Goal: Share content: Share content

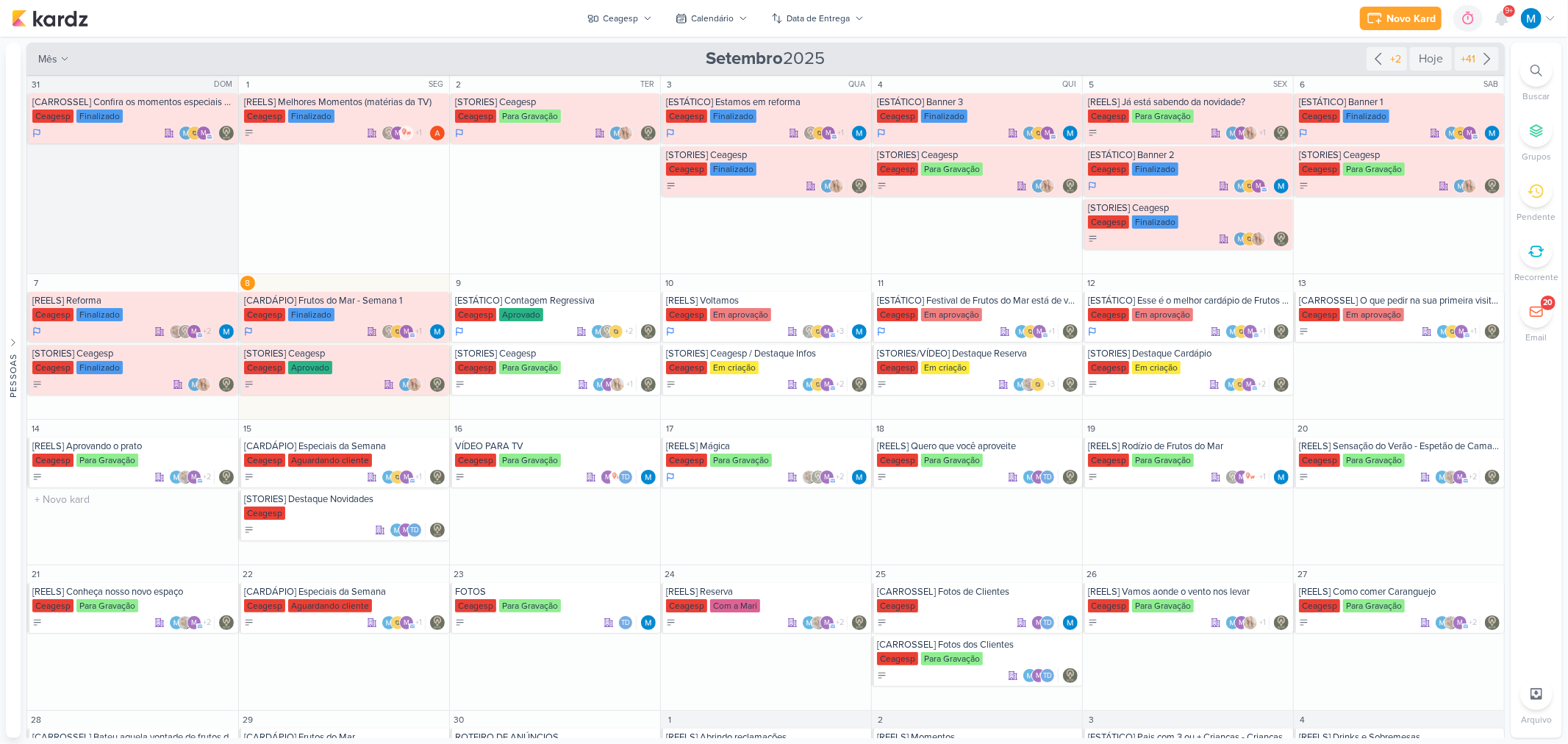
scroll to position [66, 0]
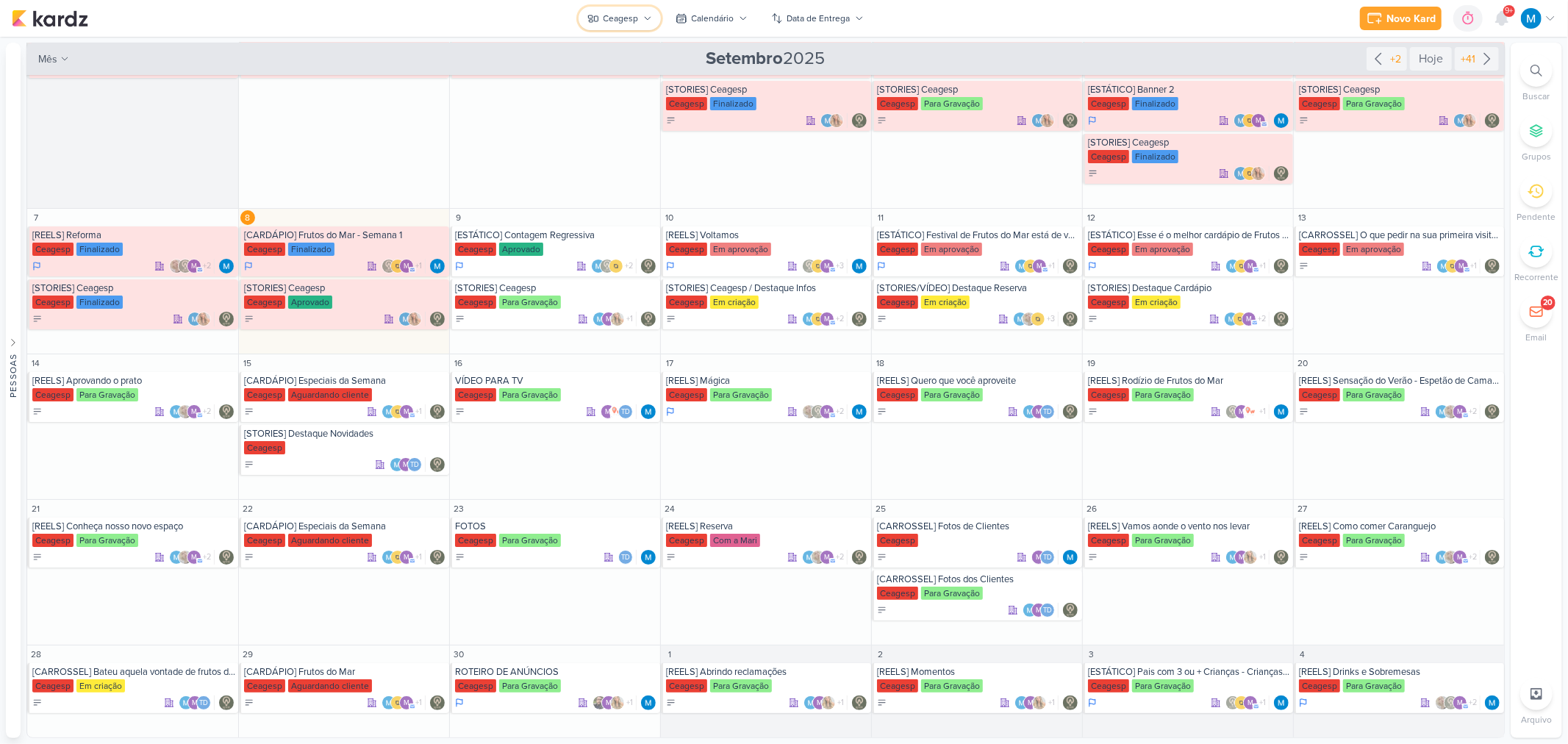
click at [649, 16] on icon at bounding box center [648, 18] width 9 height 9
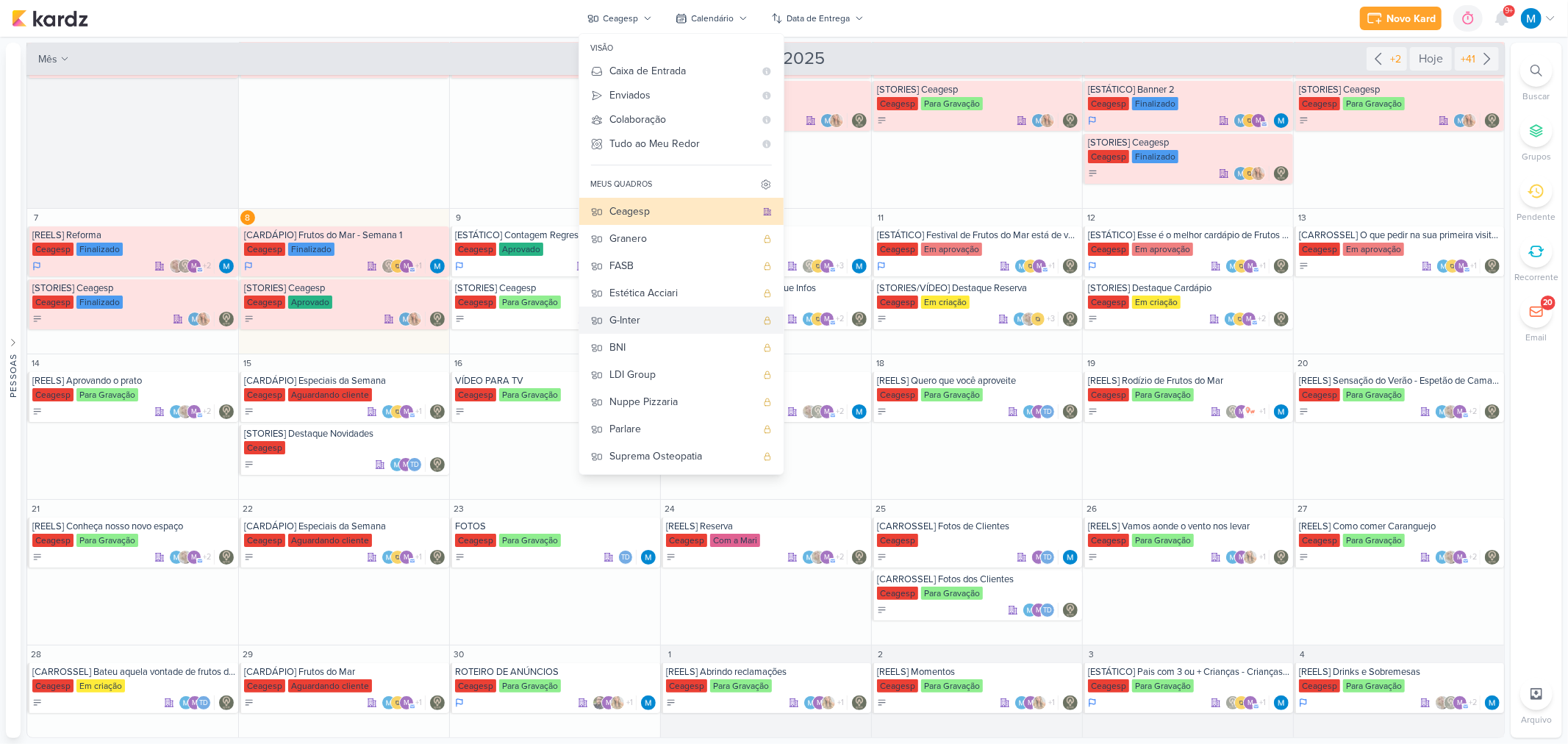
click at [679, 326] on div "G-Inter" at bounding box center [683, 320] width 145 height 16
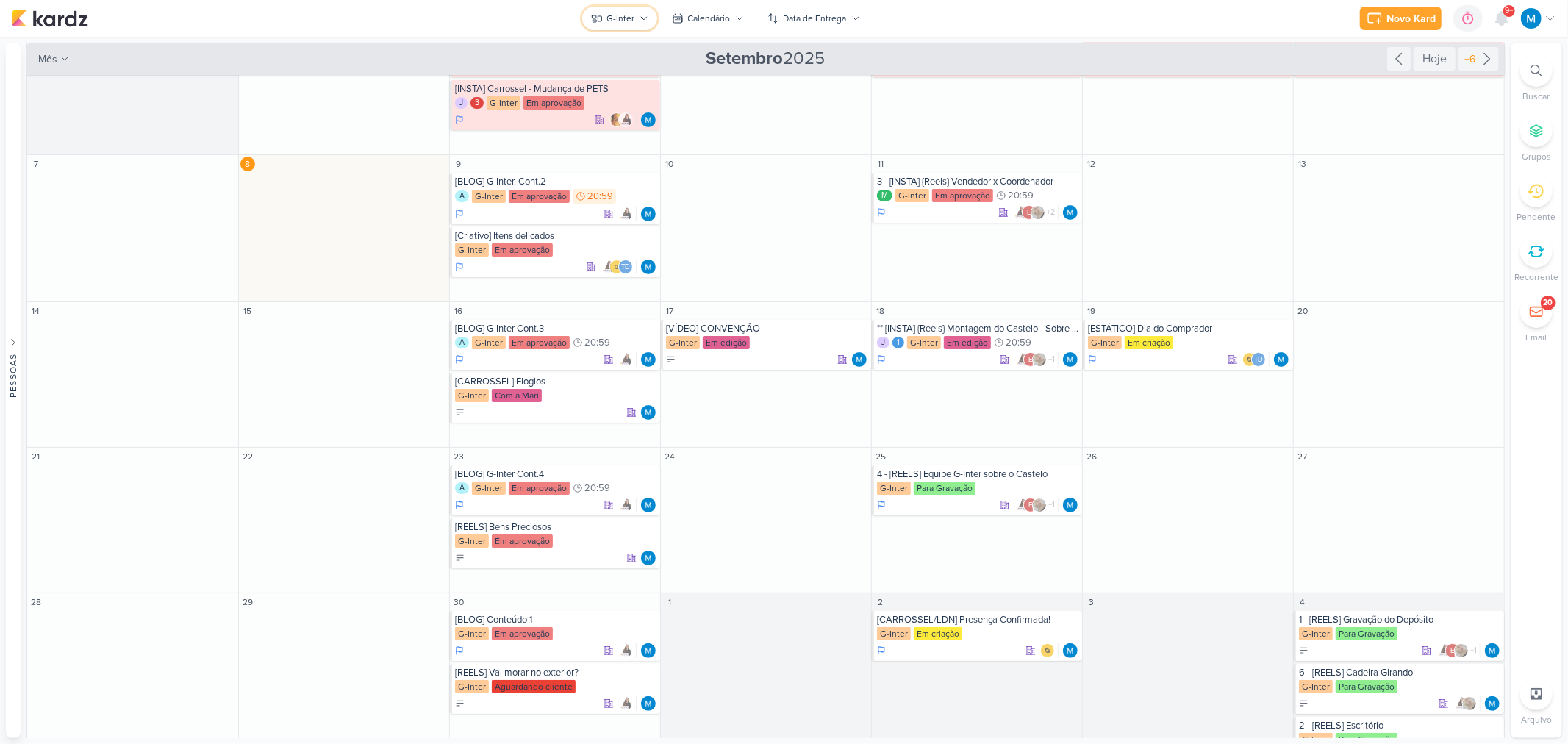
click at [623, 17] on div "G-Inter" at bounding box center [621, 18] width 28 height 13
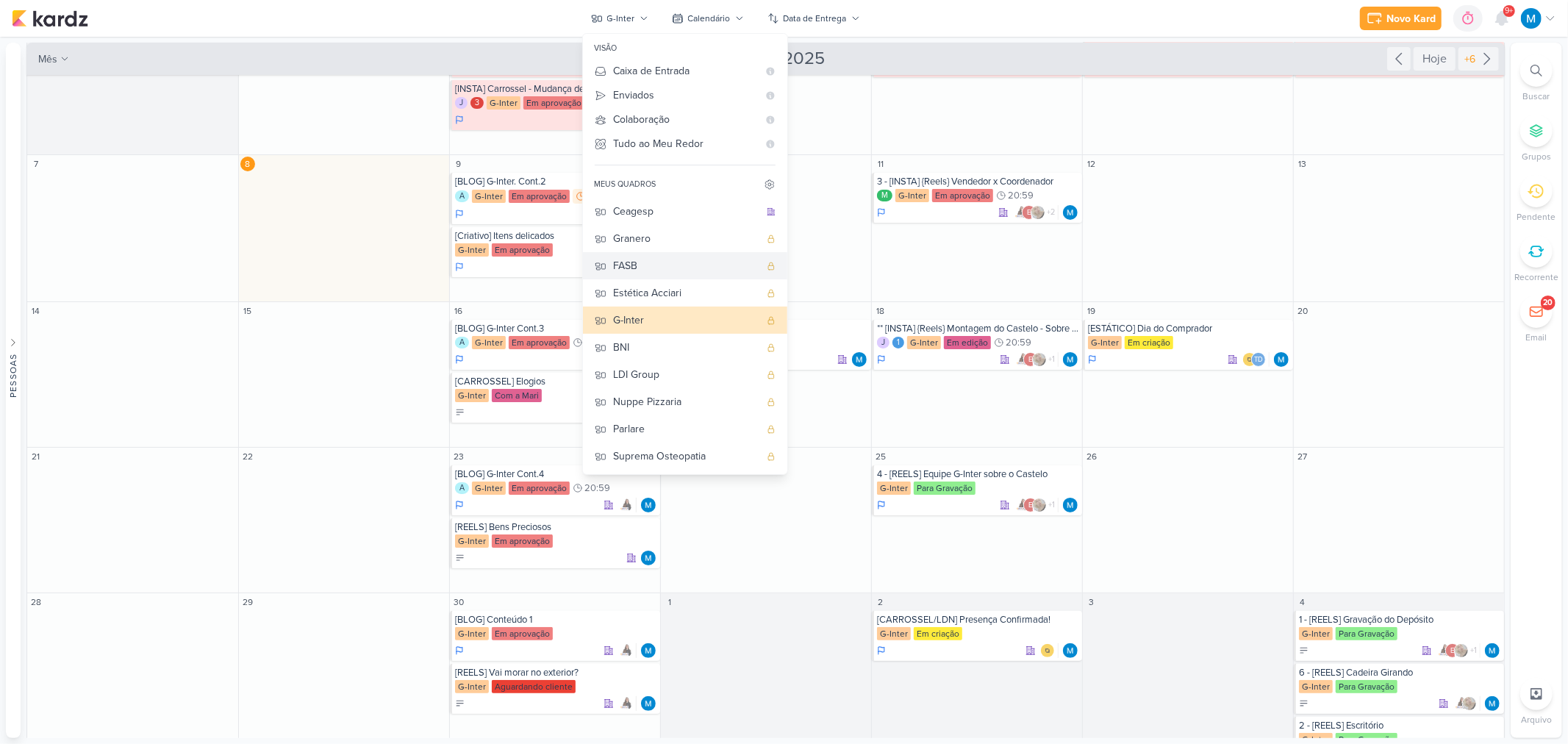
click at [649, 259] on div "FASB" at bounding box center [687, 266] width 145 height 16
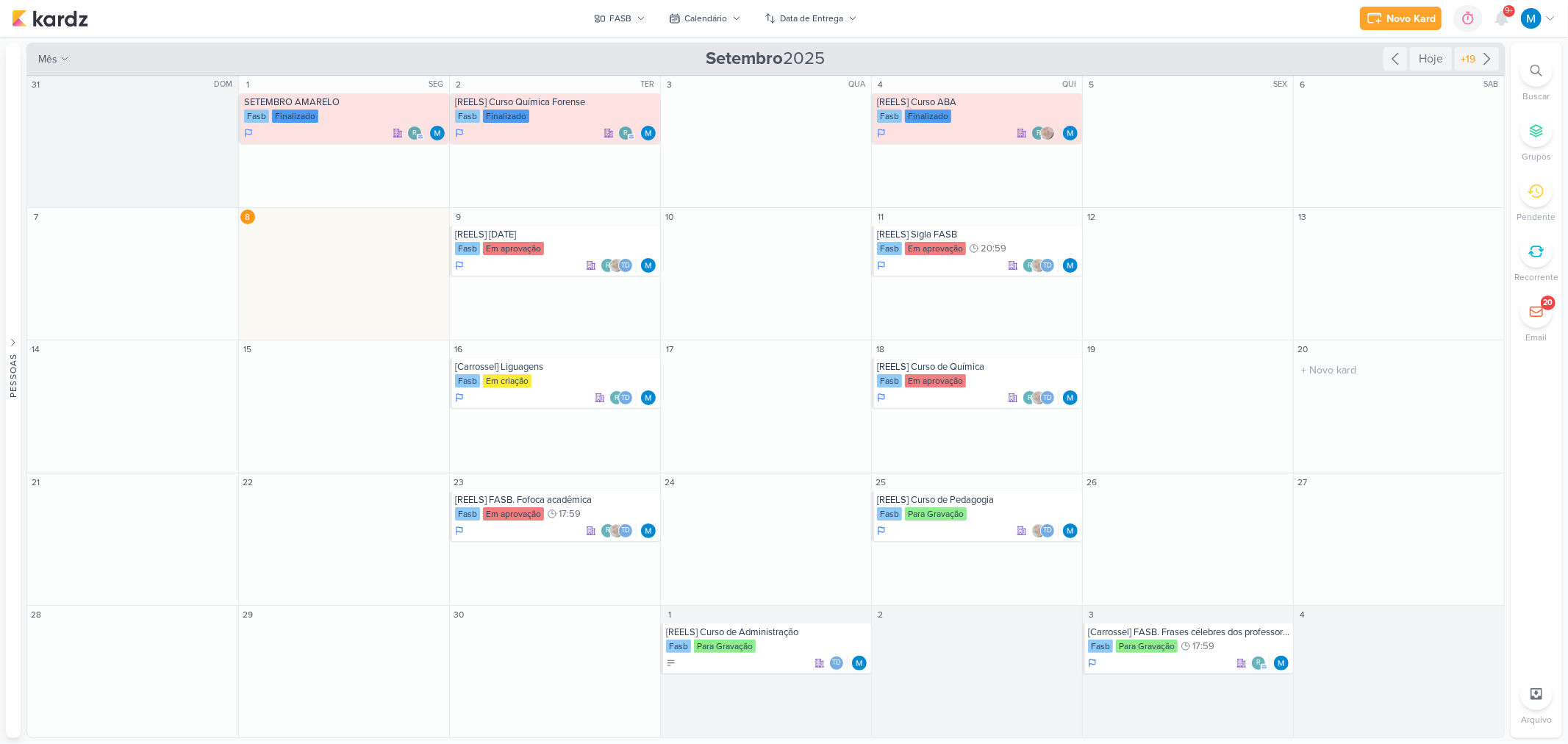
scroll to position [0, 0]
click at [566, 242] on div "Fasb Em aprovação" at bounding box center [555, 249] width 202 height 15
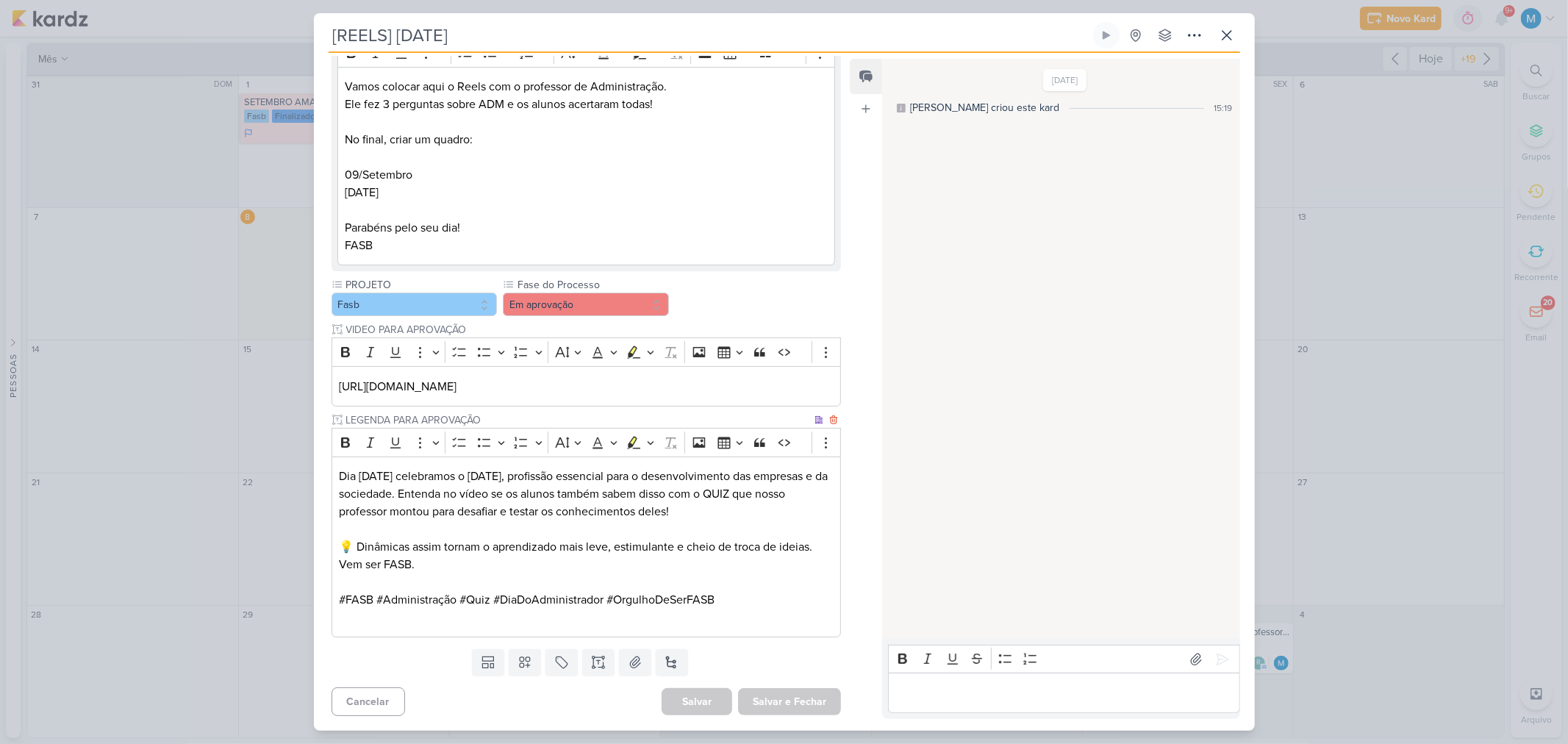
scroll to position [48, 0]
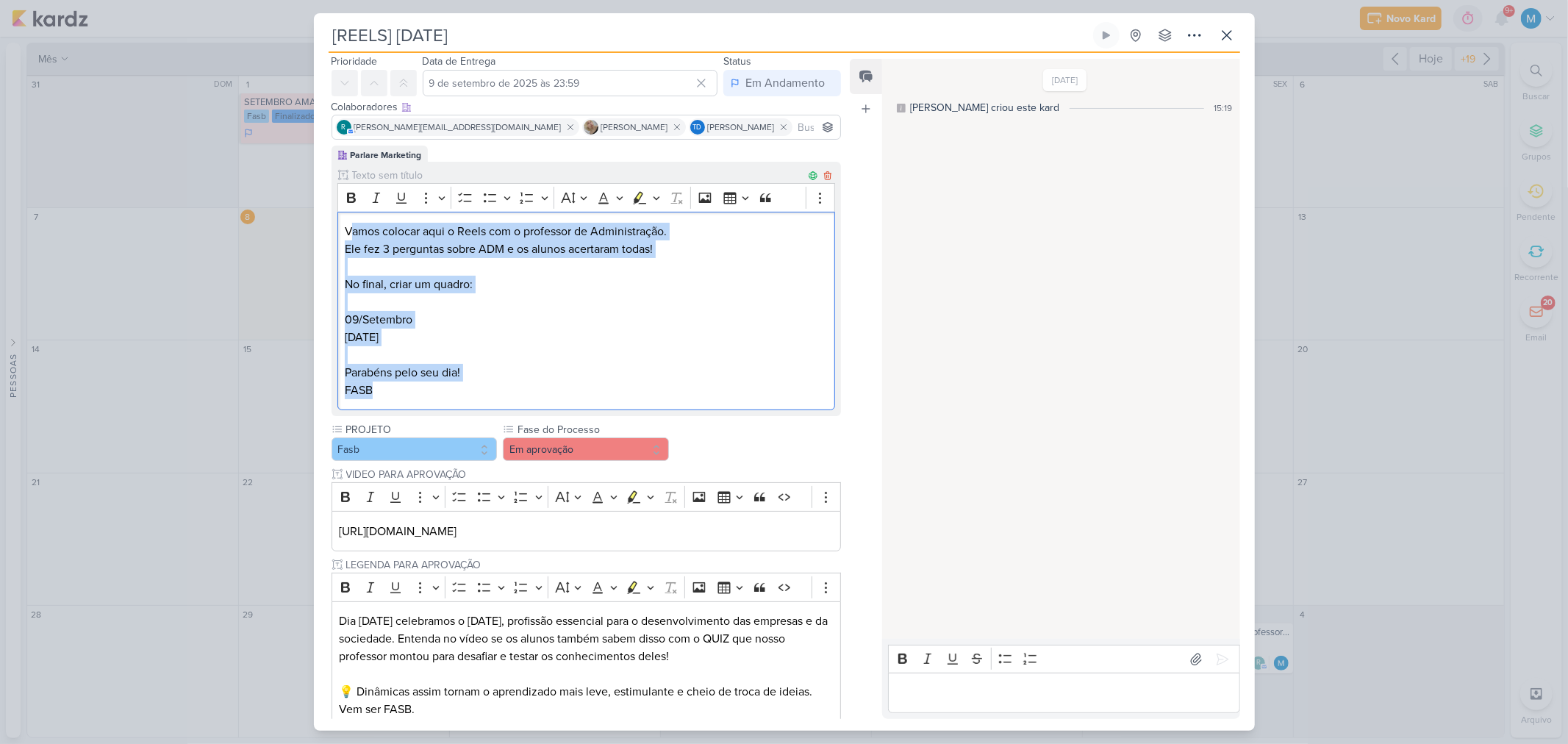
drag, startPoint x: 351, startPoint y: 233, endPoint x: 513, endPoint y: 268, distance: 165.7
click at [478, 395] on div "Vamos colocar aqui o Reels com o professor de Administração. Ele fez 3 pergunta…" at bounding box center [587, 311] width 499 height 199
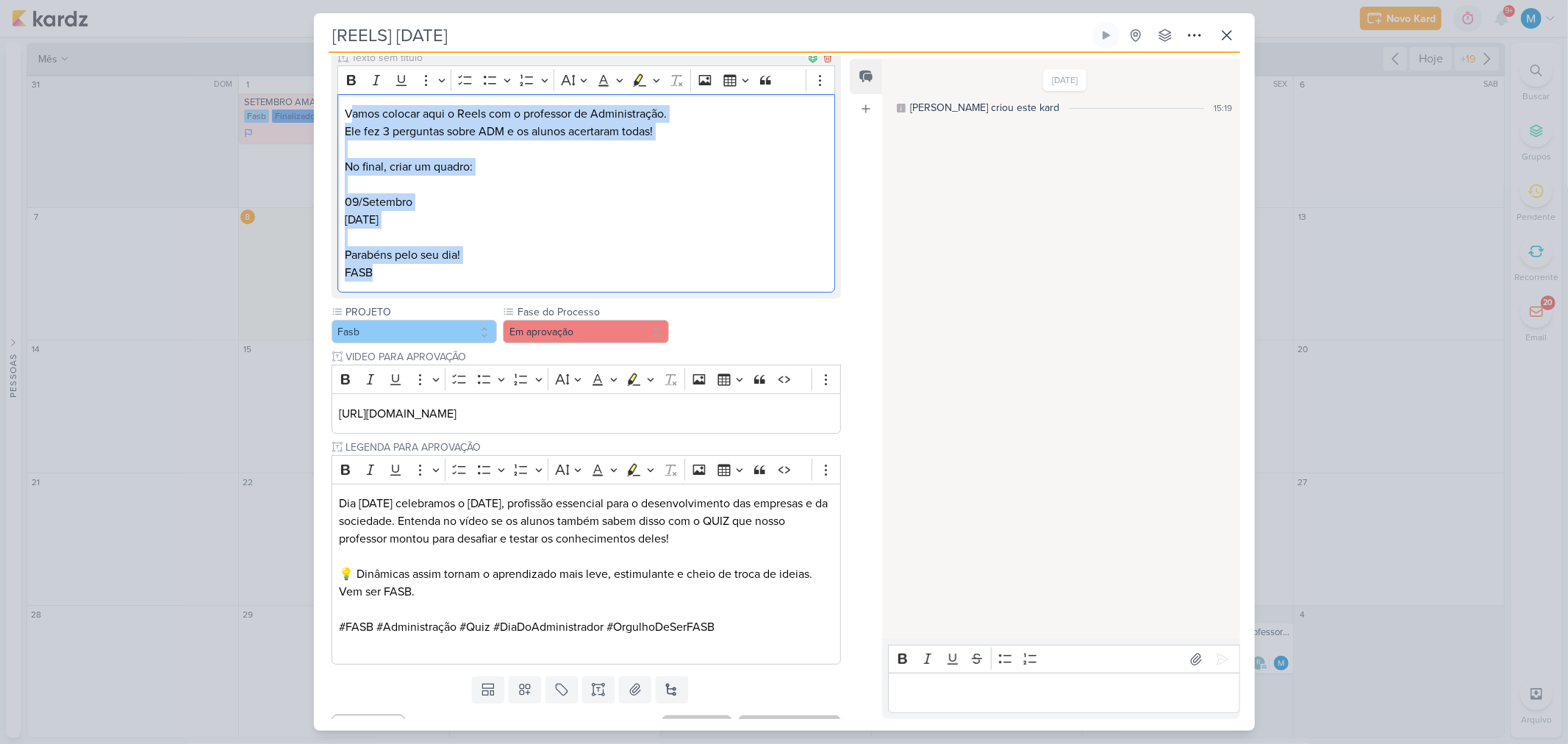
scroll to position [211, 0]
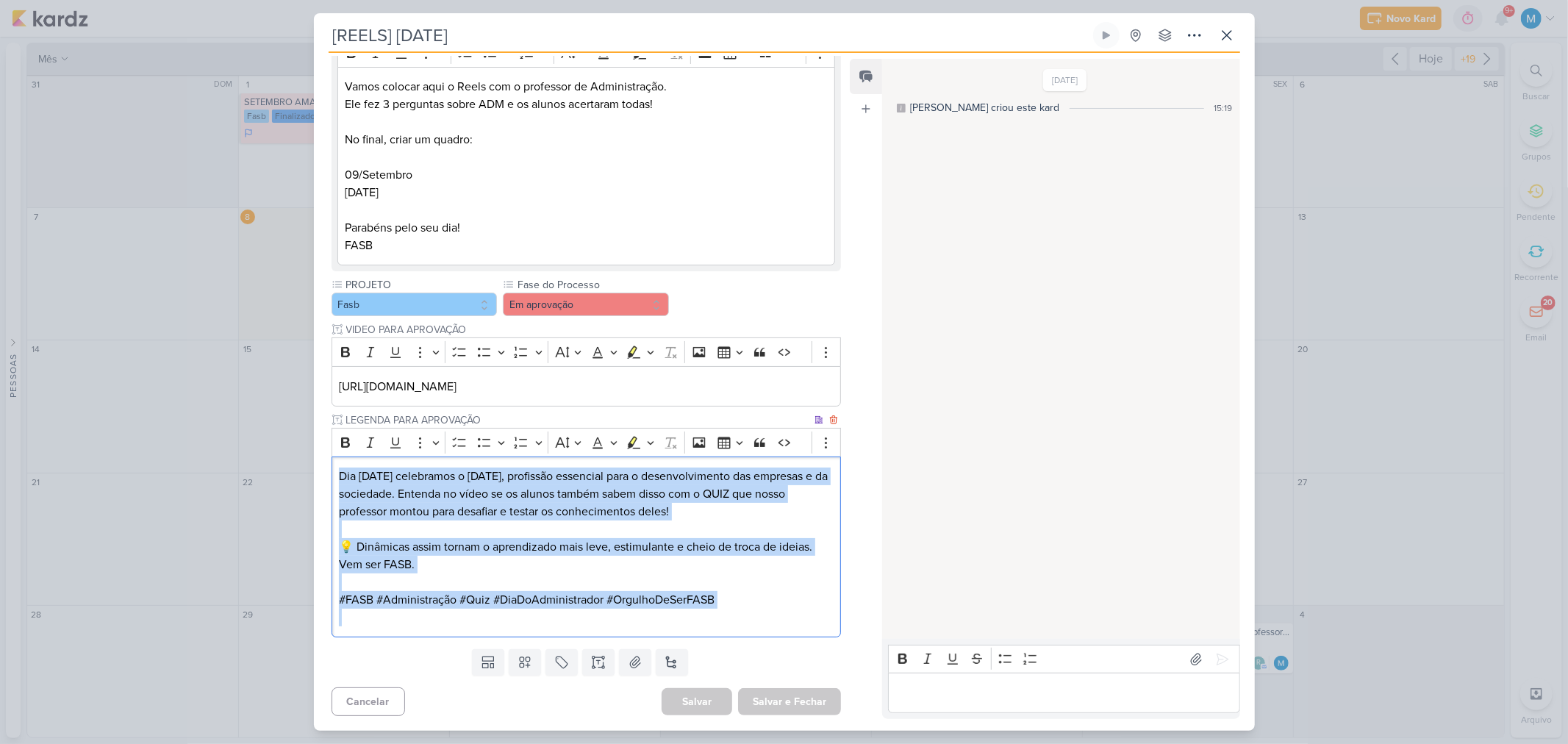
drag, startPoint x: 436, startPoint y: 495, endPoint x: 757, endPoint y: 616, distance: 343.0
click at [757, 616] on div "Dia [DATE] celebramos o [DATE], profissão essencial para o desenvolvimento das …" at bounding box center [586, 547] width 510 height 182
drag, startPoint x: 352, startPoint y: 366, endPoint x: 776, endPoint y: 366, distance: 424.0
click at [776, 378] on p "[URL][DOMAIN_NAME]" at bounding box center [585, 386] width 494 height 17
drag, startPoint x: 345, startPoint y: 458, endPoint x: 799, endPoint y: 637, distance: 488.0
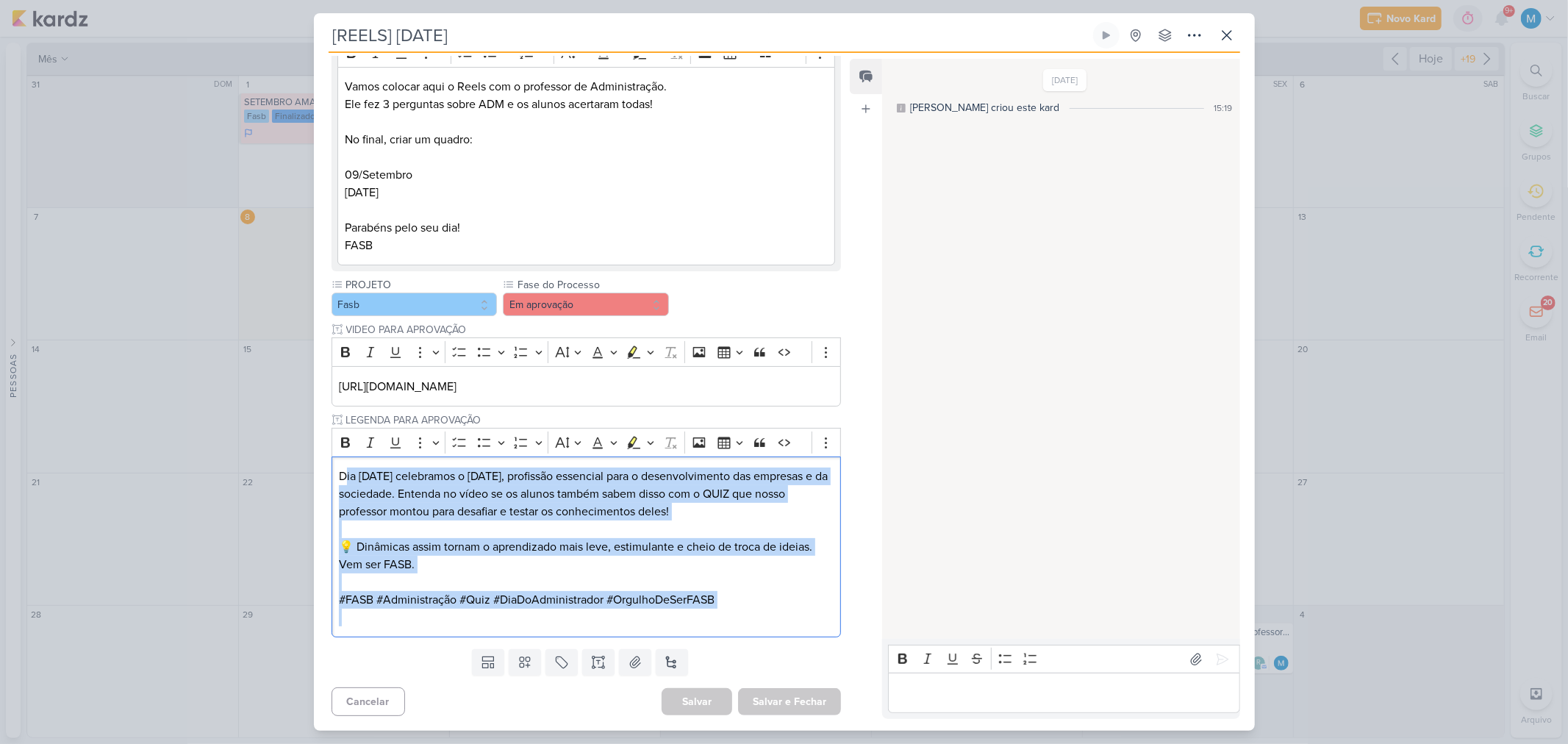
click at [799, 637] on div "Parlare Marketing Clique para tornar o item visível à colaboradores externos Ri…" at bounding box center [580, 322] width 533 height 643
click at [710, 201] on p "[DATE] Parabéns pelo seu dia!" at bounding box center [585, 210] width 482 height 53
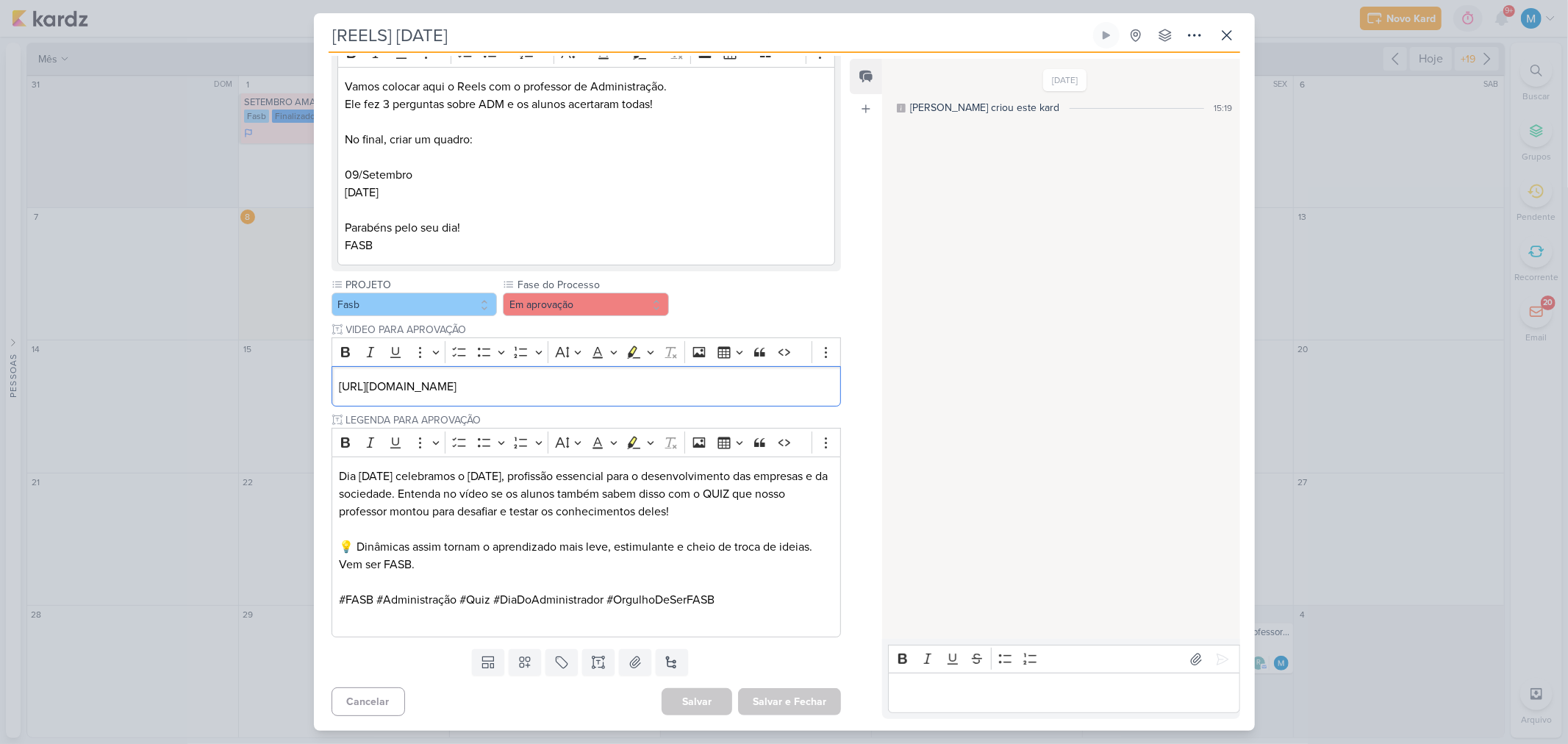
drag, startPoint x: 774, startPoint y: 372, endPoint x: 262, endPoint y: 355, distance: 512.3
click at [262, 355] on div "[REELS] [DATE] Criado por mim" at bounding box center [784, 372] width 1568 height 744
copy p "[URL][DOMAIN_NAME]"
click at [215, 223] on div "[REELS] [DATE] Criado por mim" at bounding box center [784, 372] width 1568 height 744
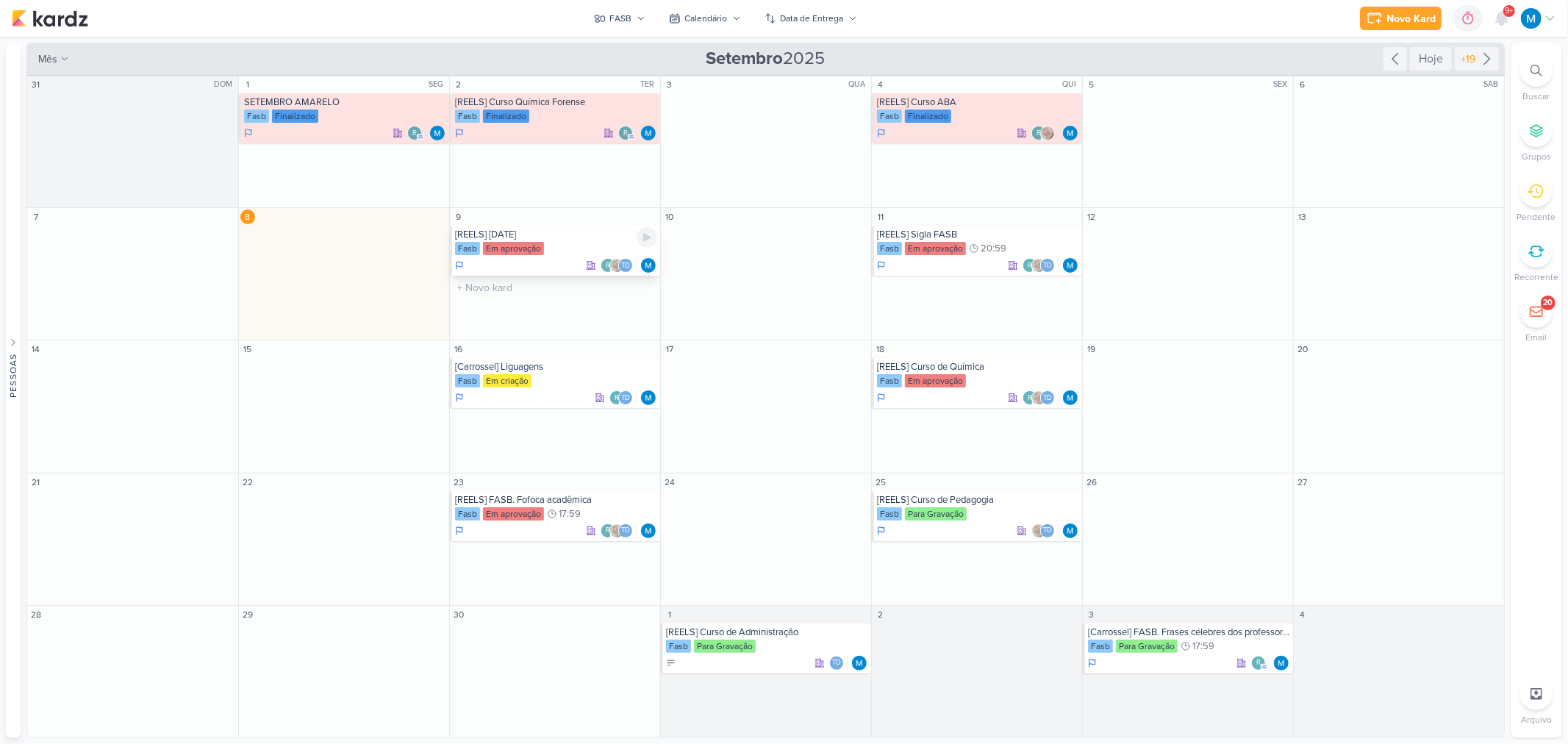
click at [538, 230] on div "[REELS] [DATE]" at bounding box center [555, 235] width 202 height 12
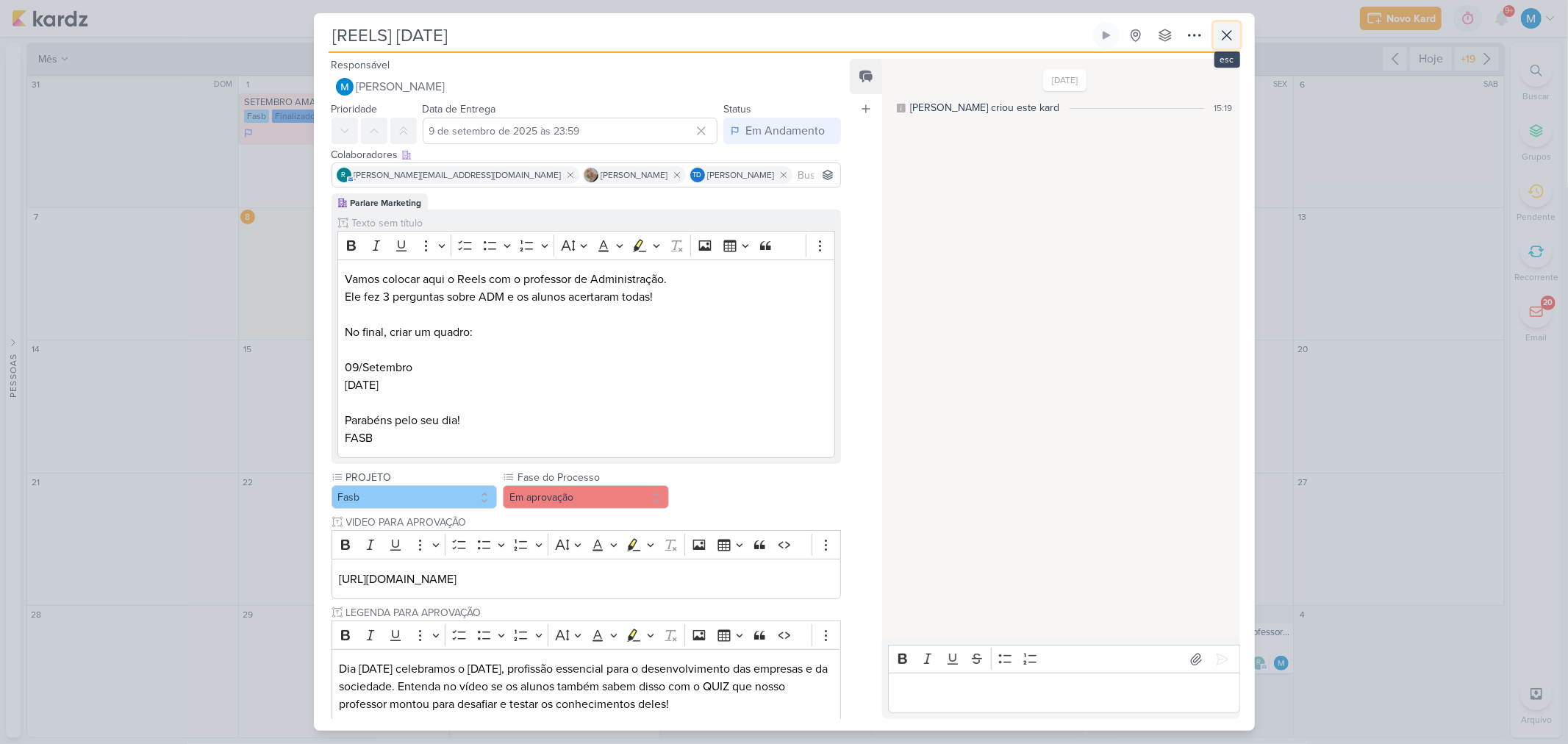
click at [1224, 28] on icon at bounding box center [1227, 36] width 17 height 17
